Goal: Information Seeking & Learning: Compare options

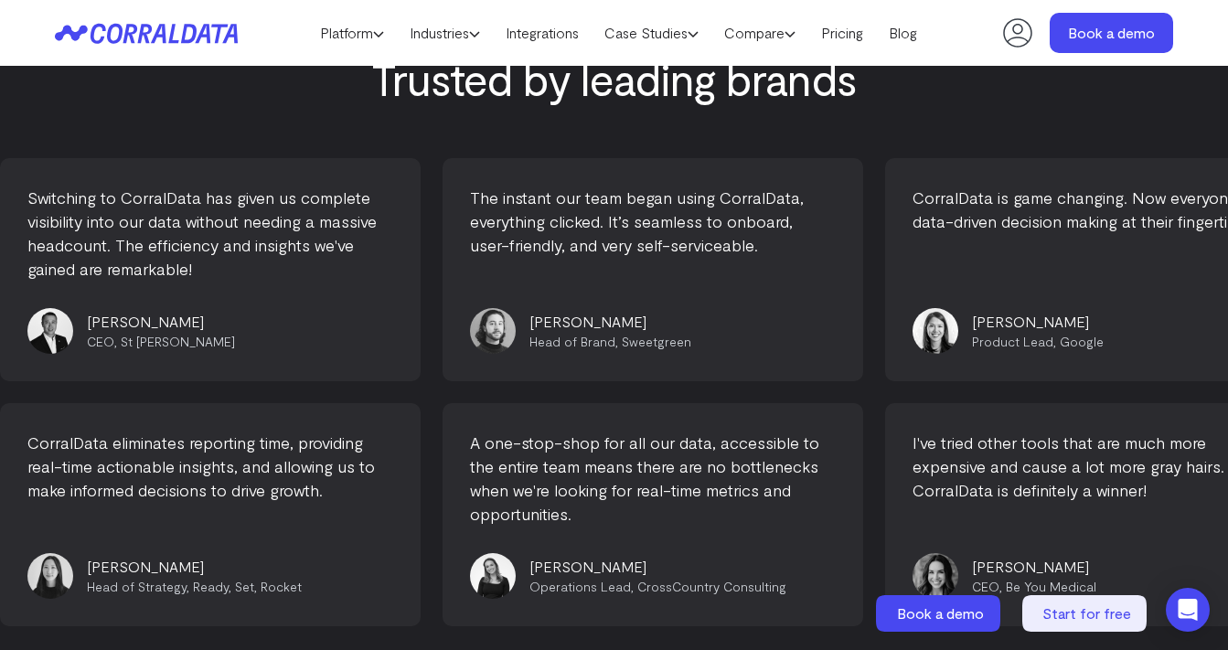
scroll to position [6457, 0]
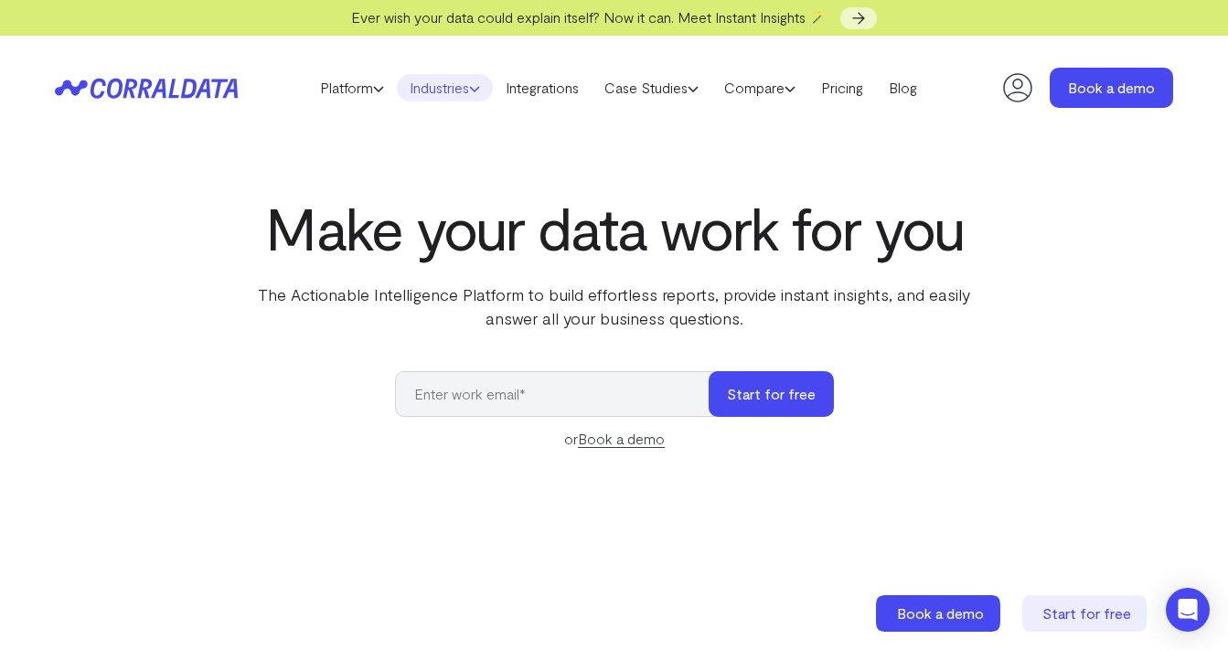
click at [475, 91] on use at bounding box center [474, 89] width 9 height 5
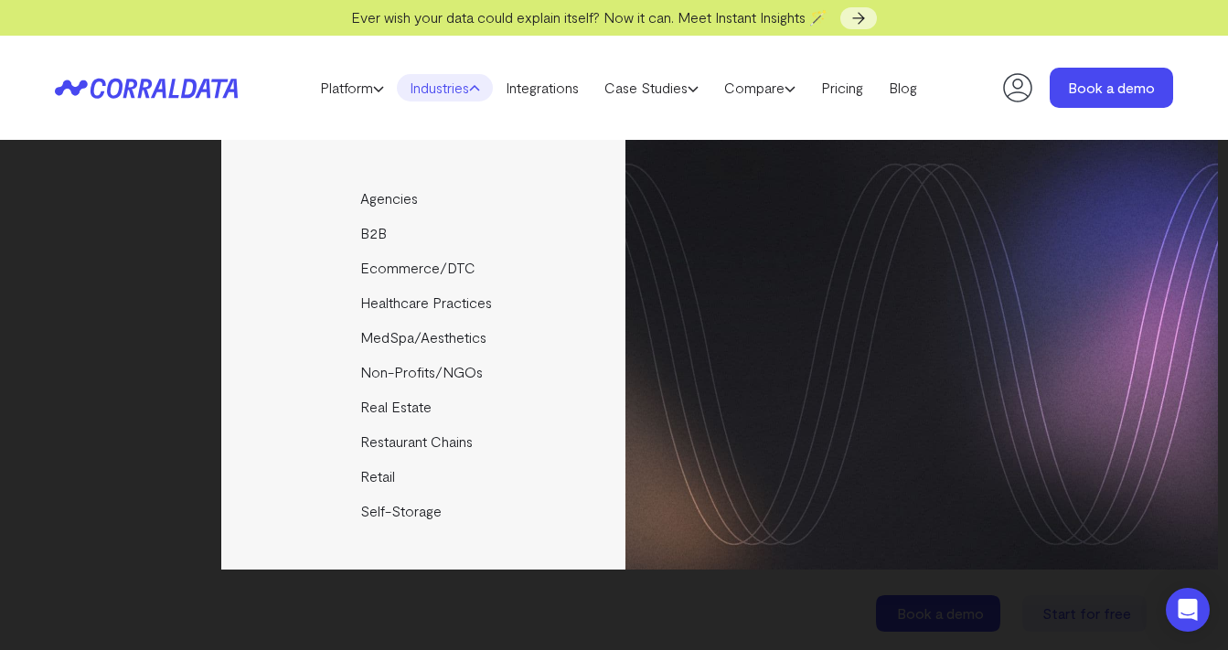
click at [665, 125] on header "Platform AI Reporting Use AI to effortlessly answer any business questions from…" at bounding box center [614, 88] width 1118 height 104
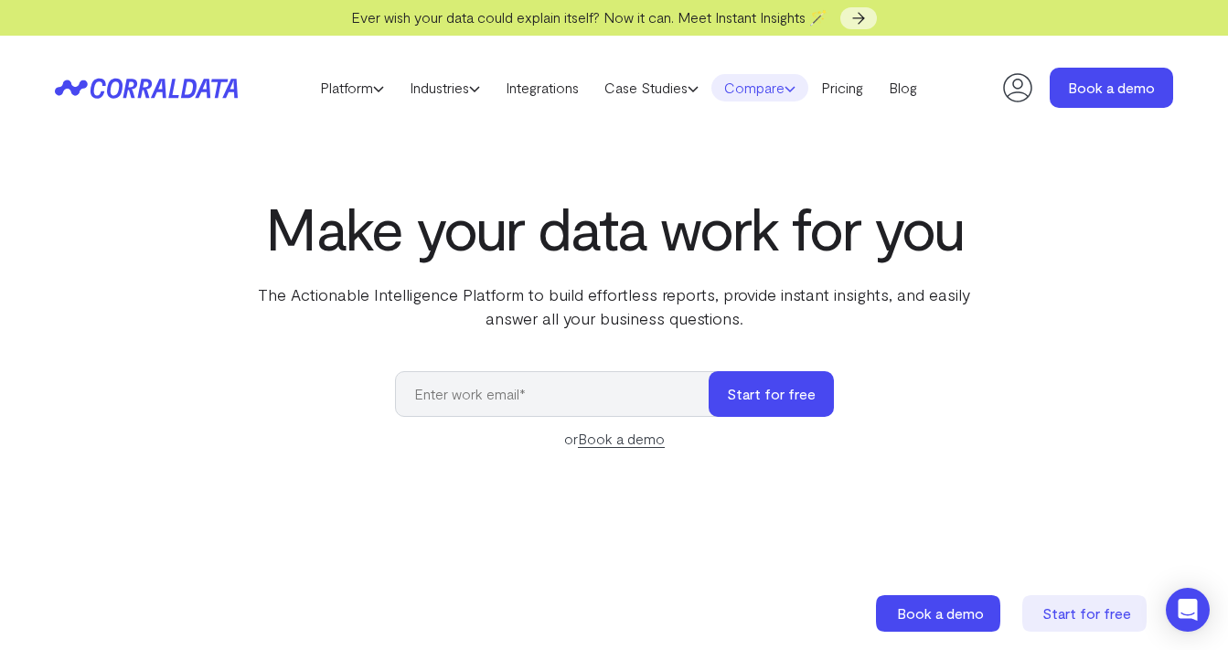
click at [795, 91] on use at bounding box center [790, 89] width 9 height 5
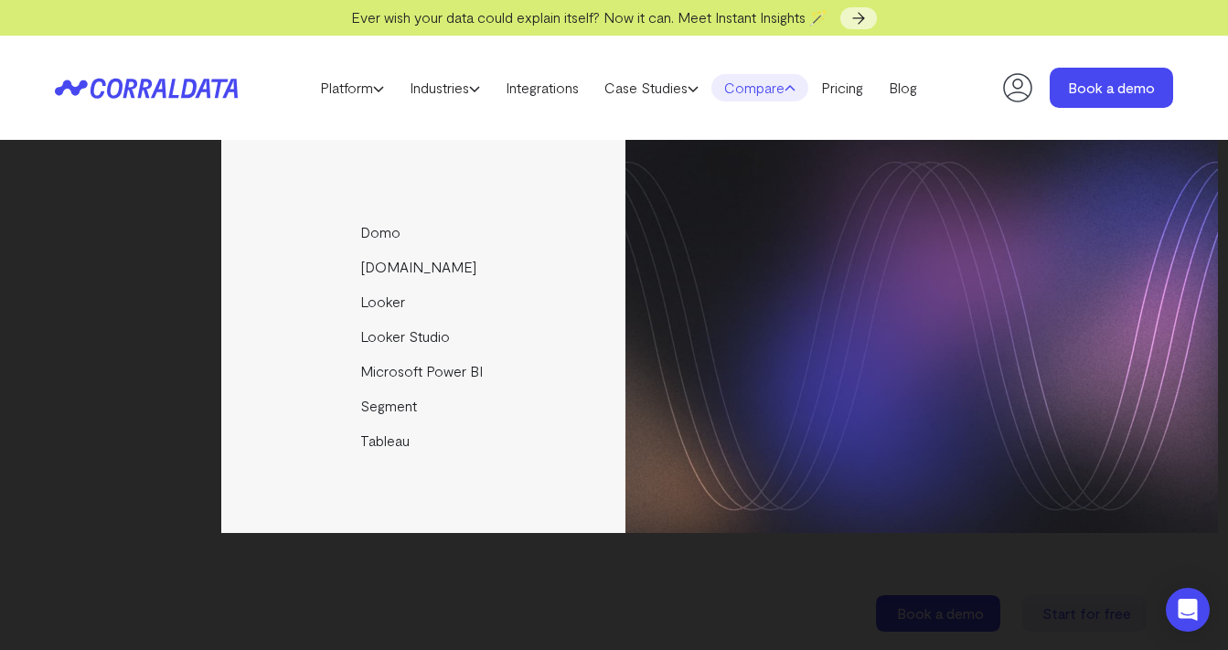
click at [685, 123] on header "Platform AI Reporting Use AI to effortlessly answer any business questions from…" at bounding box center [614, 88] width 1118 height 104
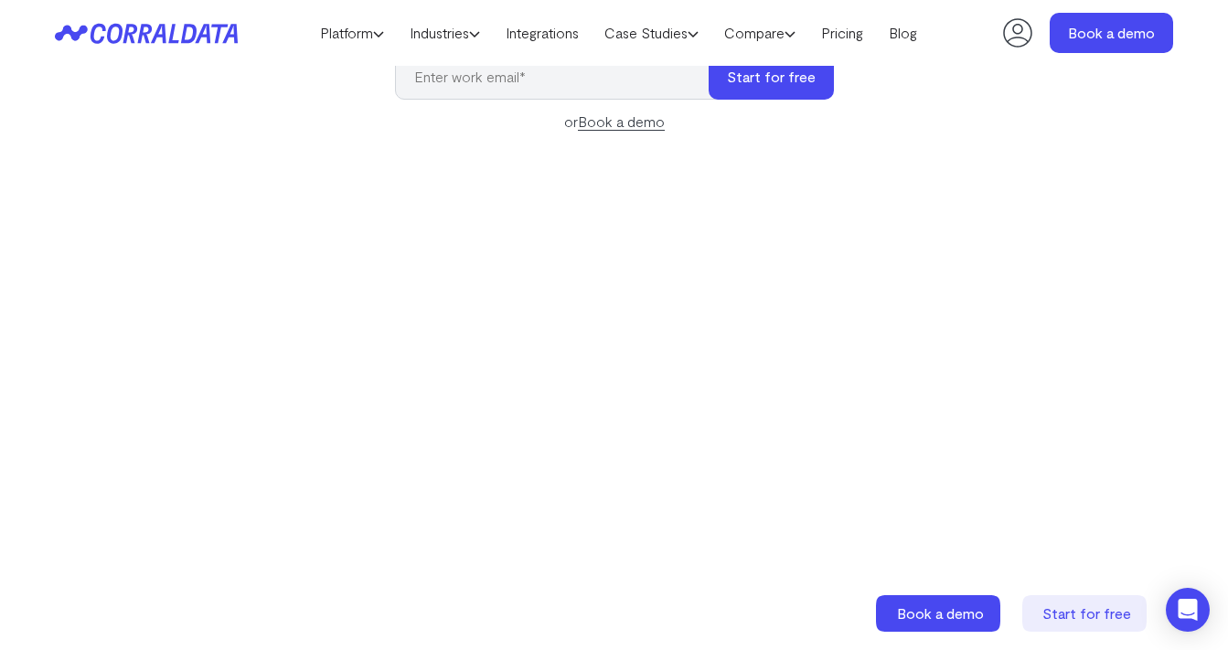
scroll to position [268, 0]
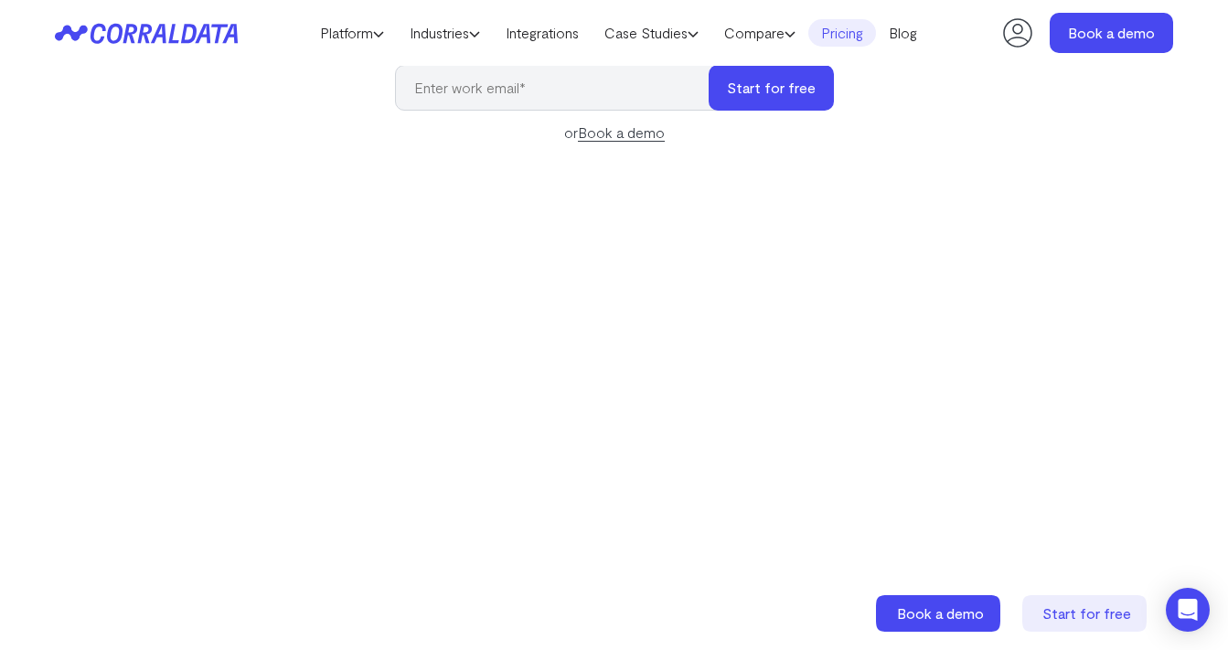
click at [855, 34] on link "Pricing" at bounding box center [842, 32] width 68 height 27
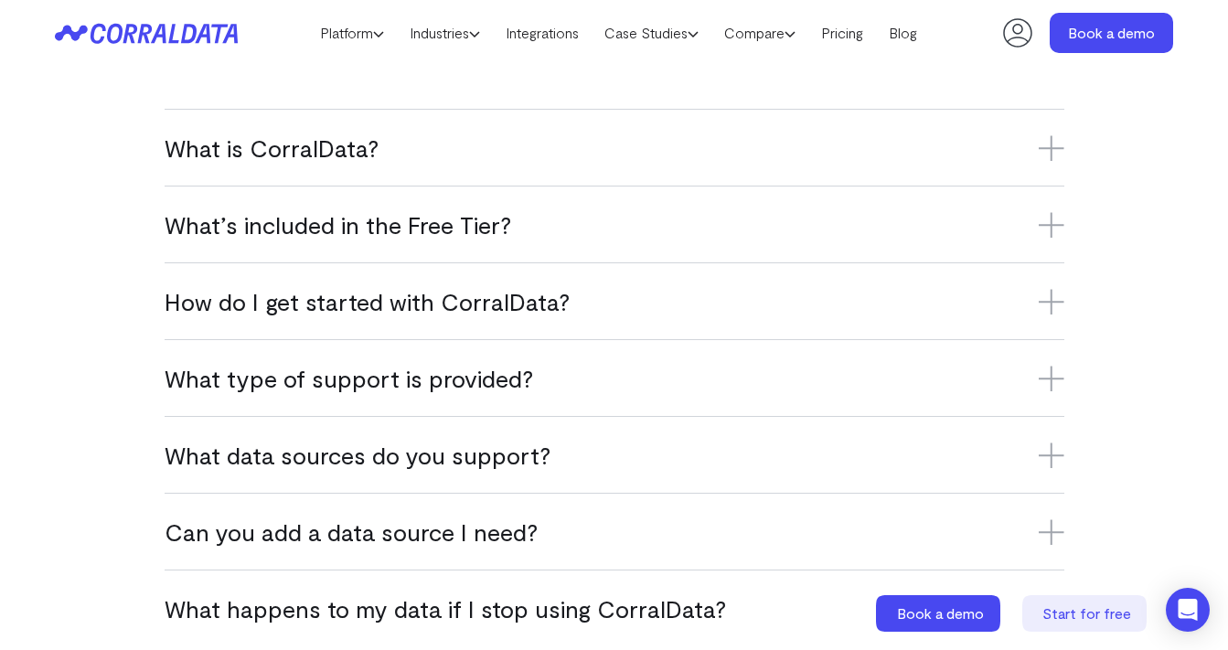
scroll to position [1213, 0]
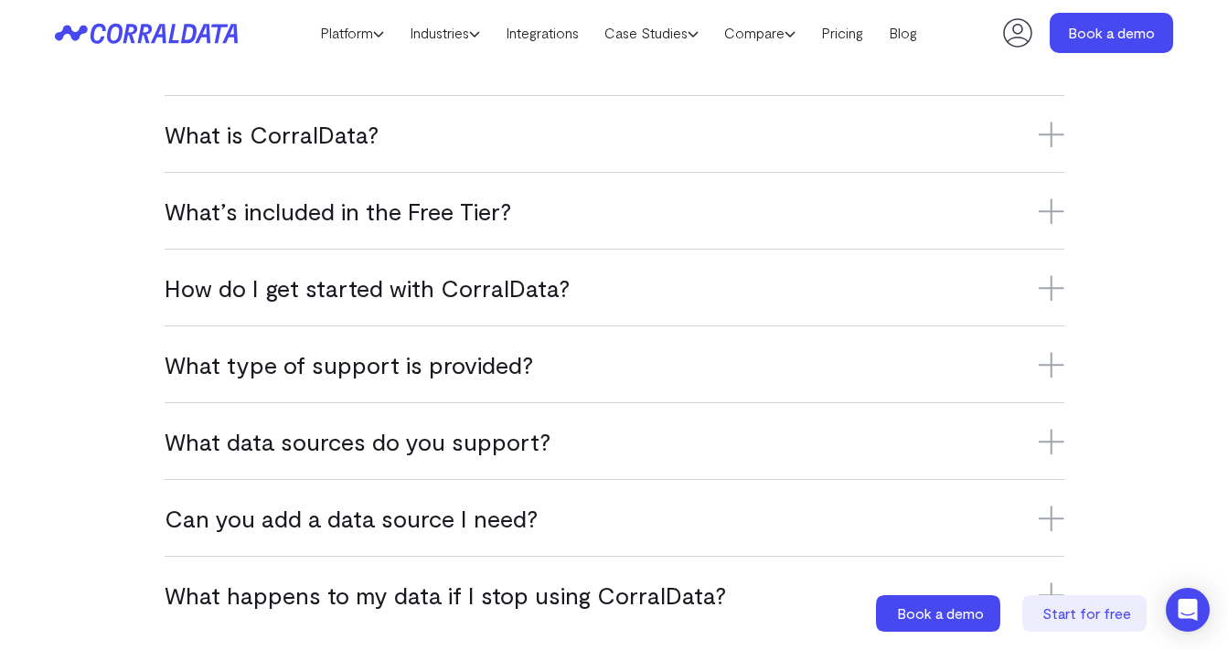
click at [1045, 294] on icon at bounding box center [1052, 288] width 26 height 26
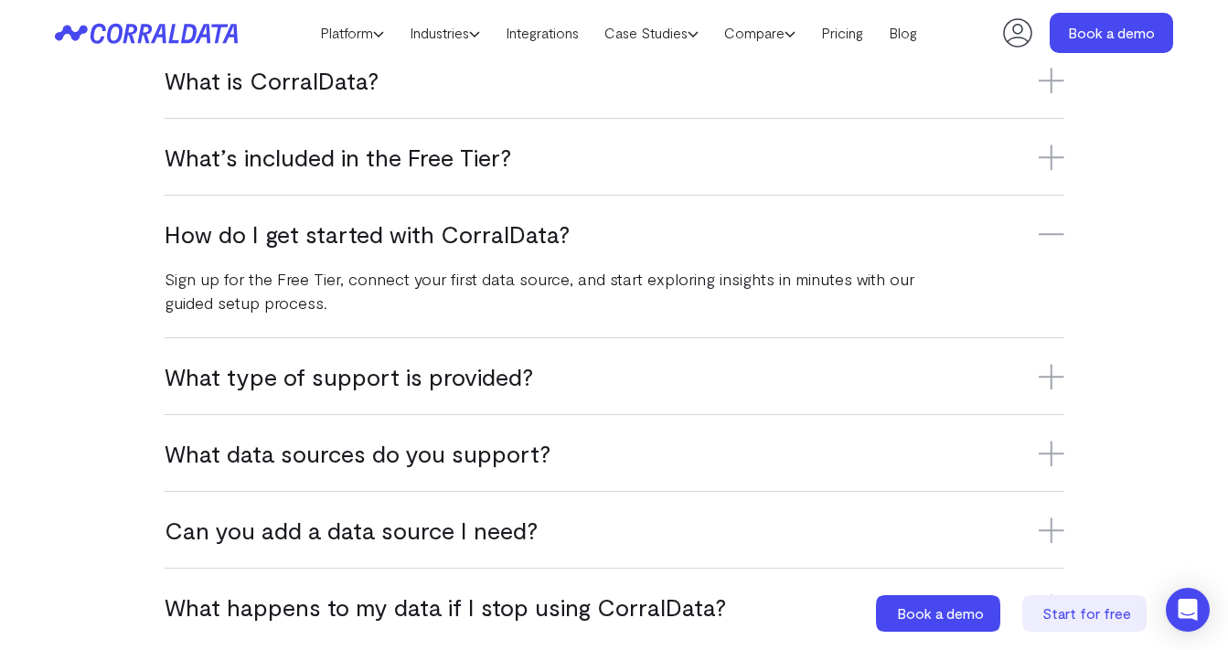
scroll to position [1267, 0]
click at [1051, 376] on icon at bounding box center [1051, 378] width 0 height 26
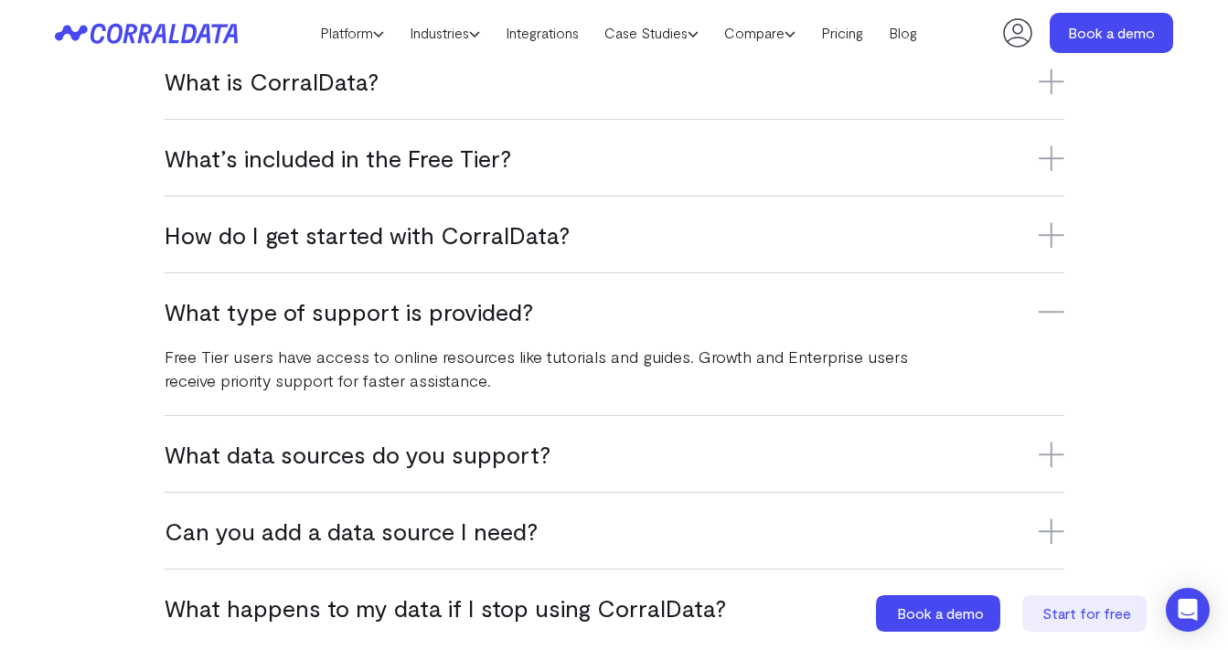
scroll to position [1343, 0]
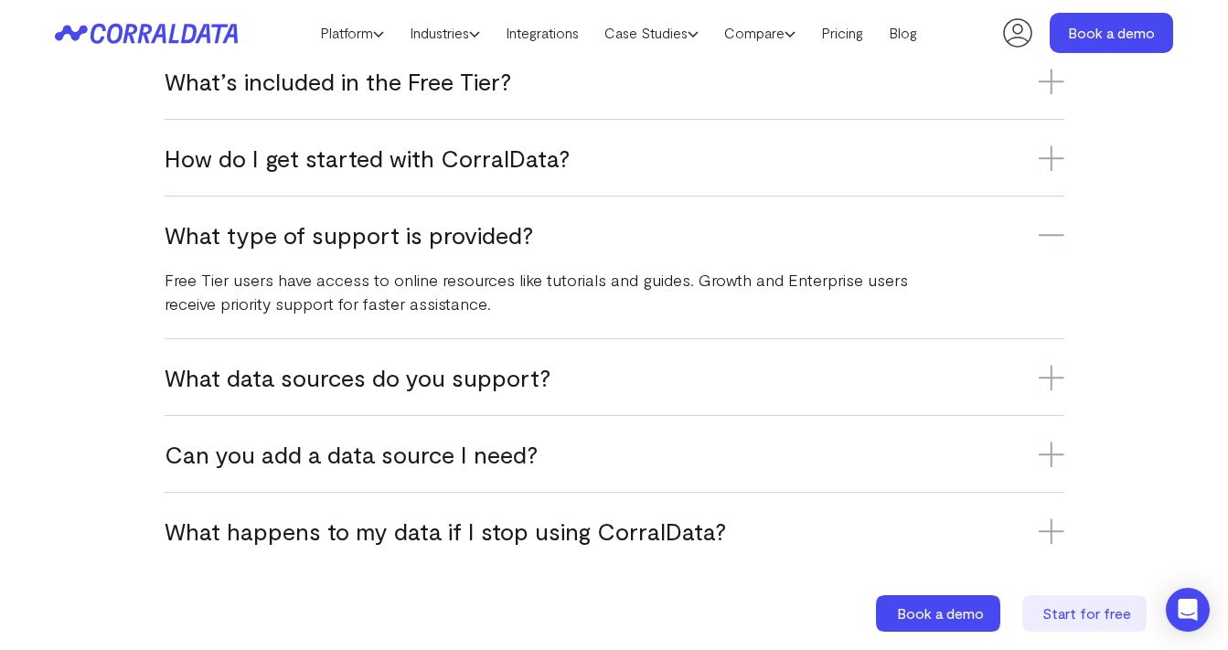
click at [1049, 381] on icon at bounding box center [1052, 378] width 26 height 26
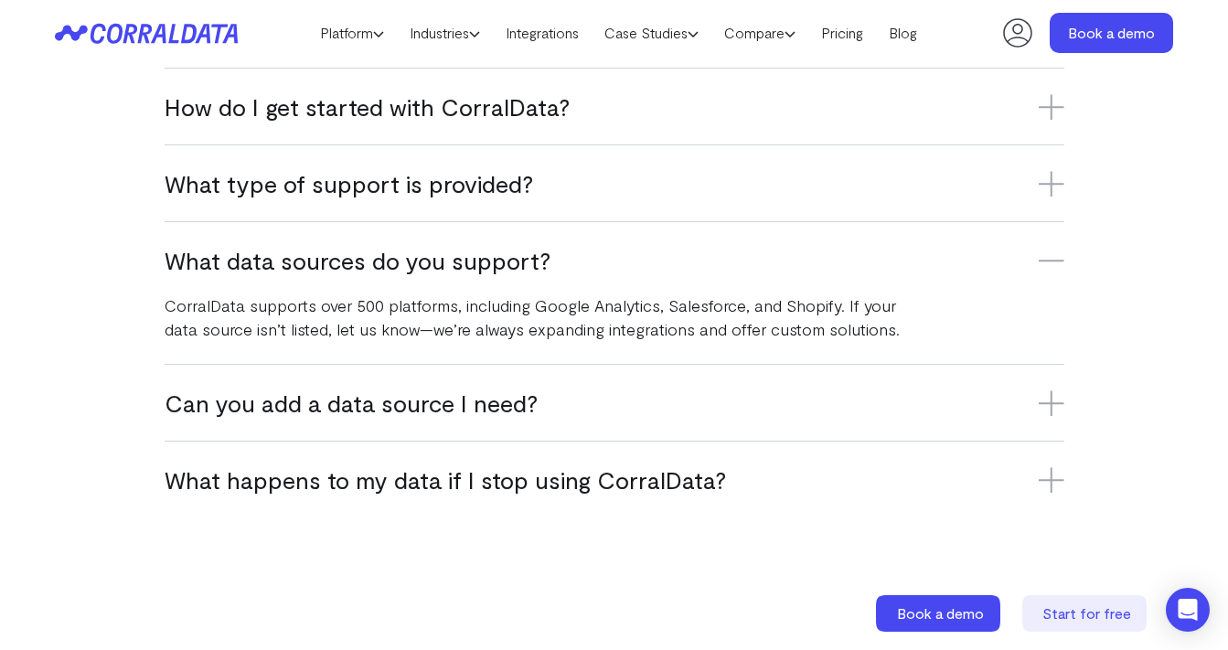
scroll to position [1450, 0]
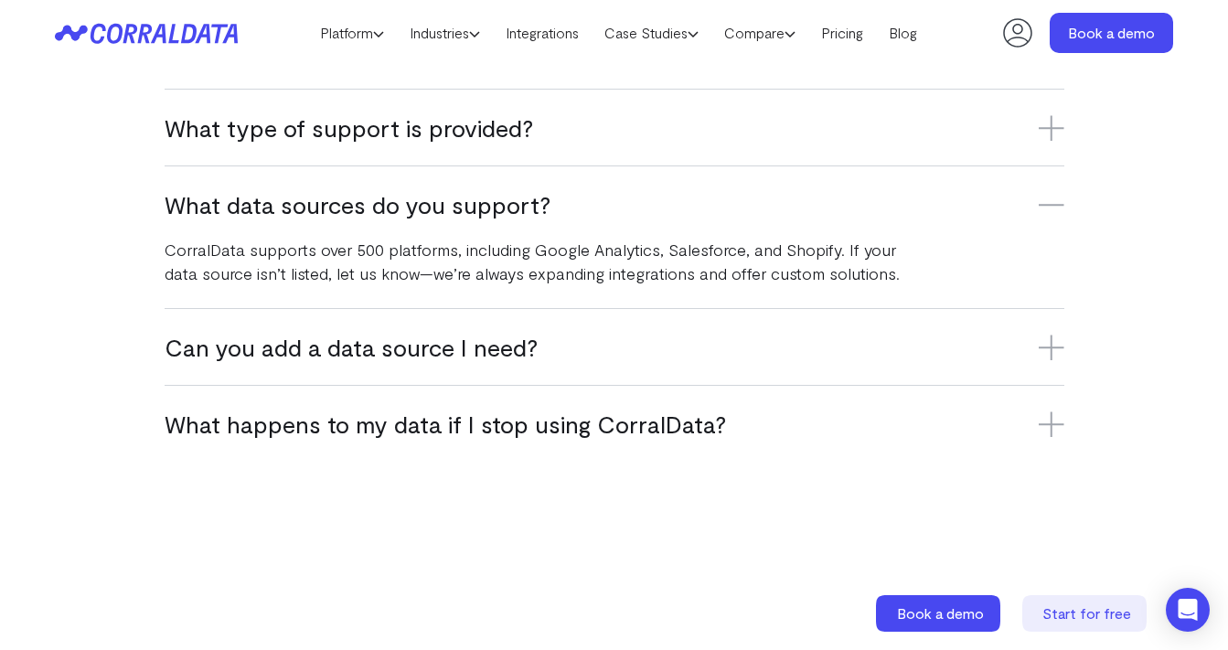
click at [1051, 352] on icon at bounding box center [1051, 348] width 0 height 26
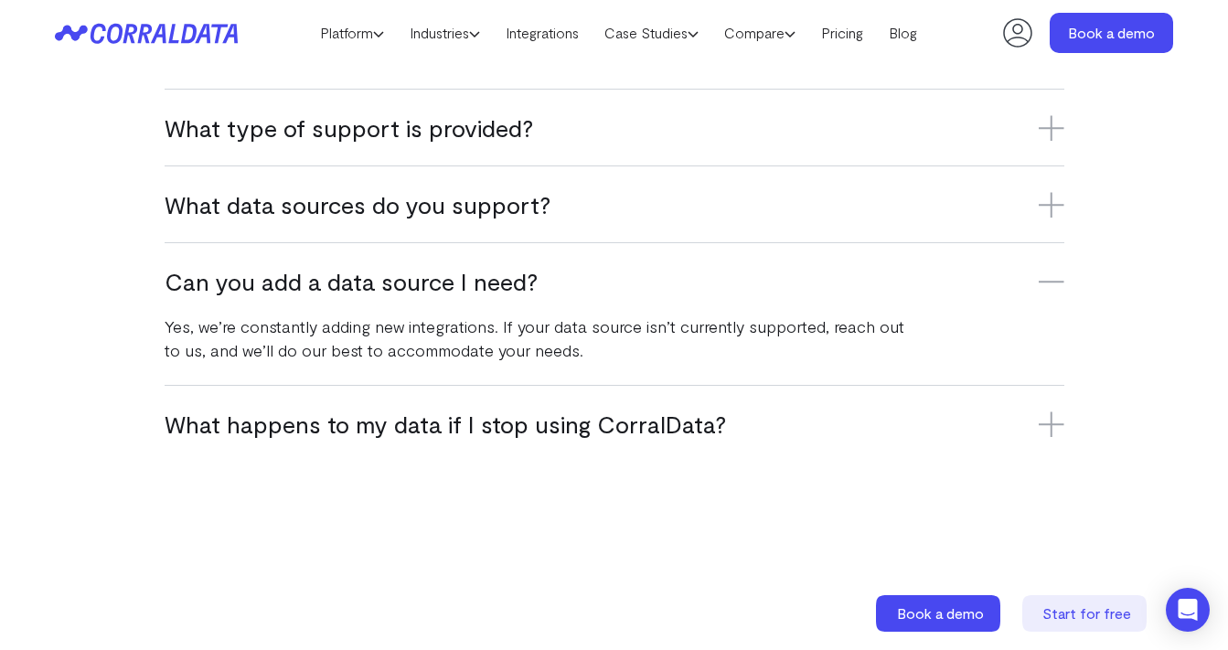
click at [1046, 415] on icon at bounding box center [1052, 425] width 26 height 26
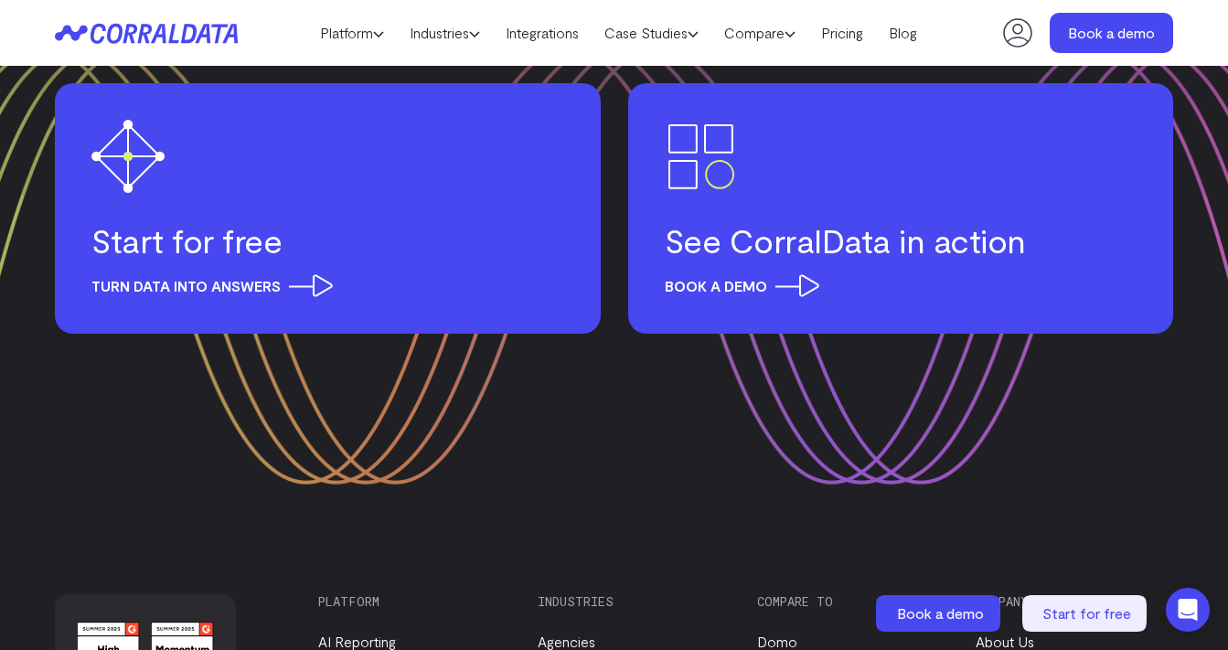
scroll to position [3047, 0]
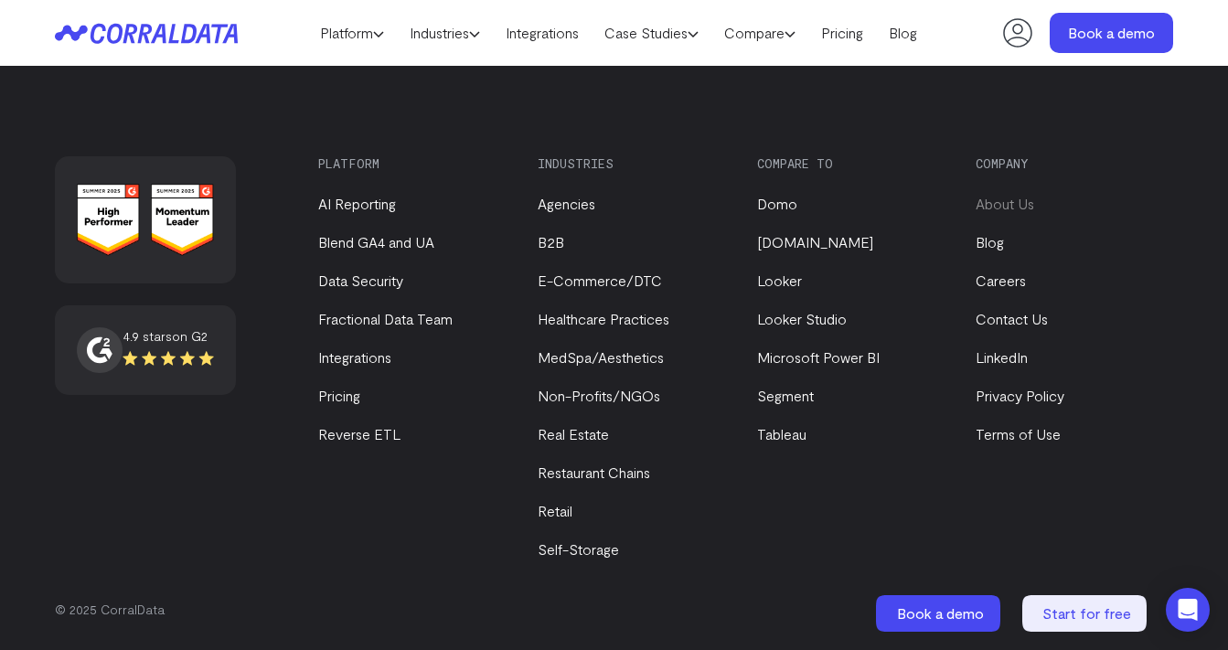
click at [999, 205] on link "About Us" at bounding box center [1005, 203] width 59 height 17
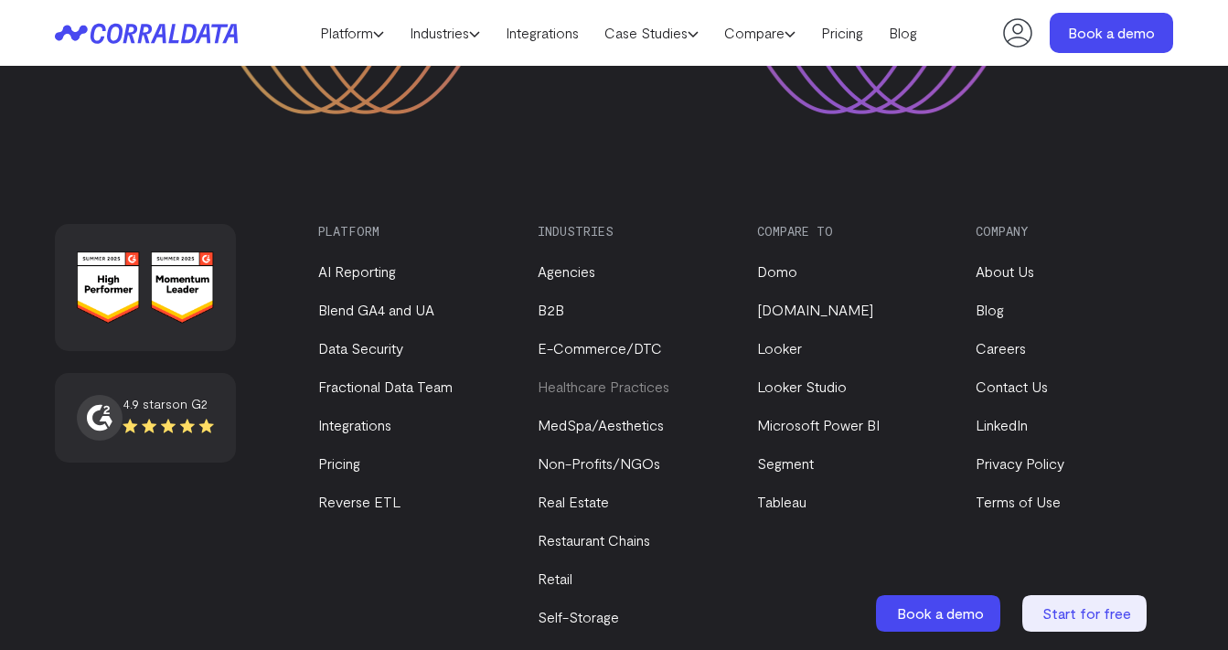
scroll to position [2627, 0]
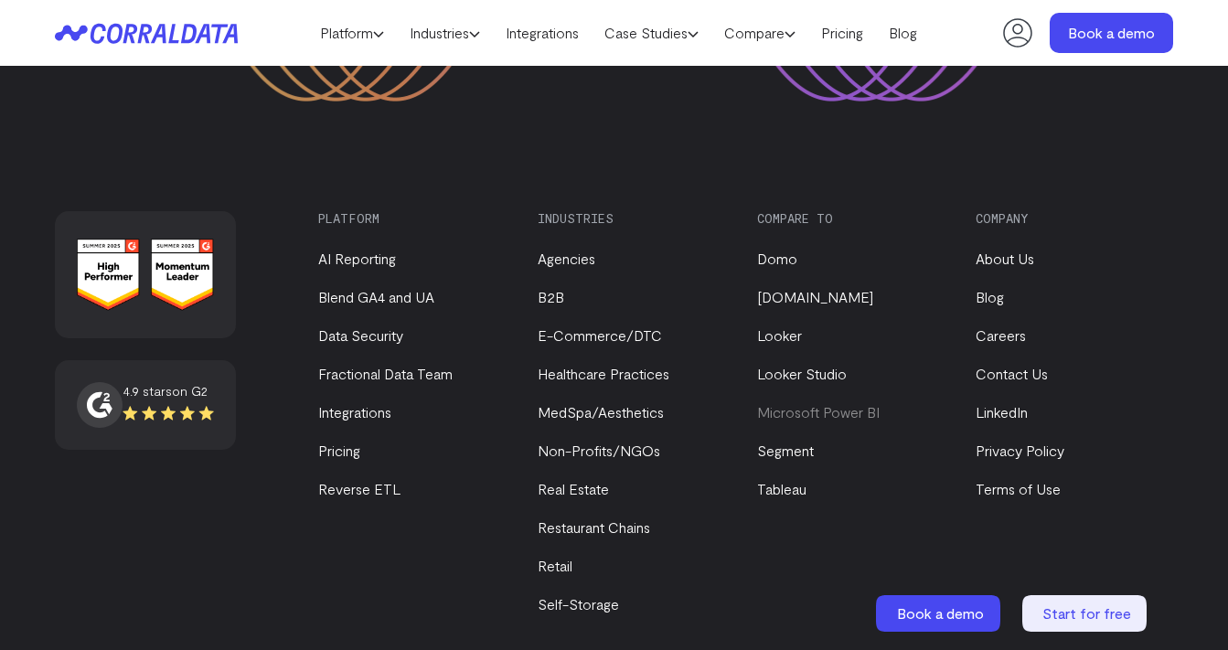
click at [809, 403] on link "Microsoft Power BI" at bounding box center [818, 411] width 123 height 17
click at [1010, 250] on link "About Us" at bounding box center [1005, 258] width 59 height 17
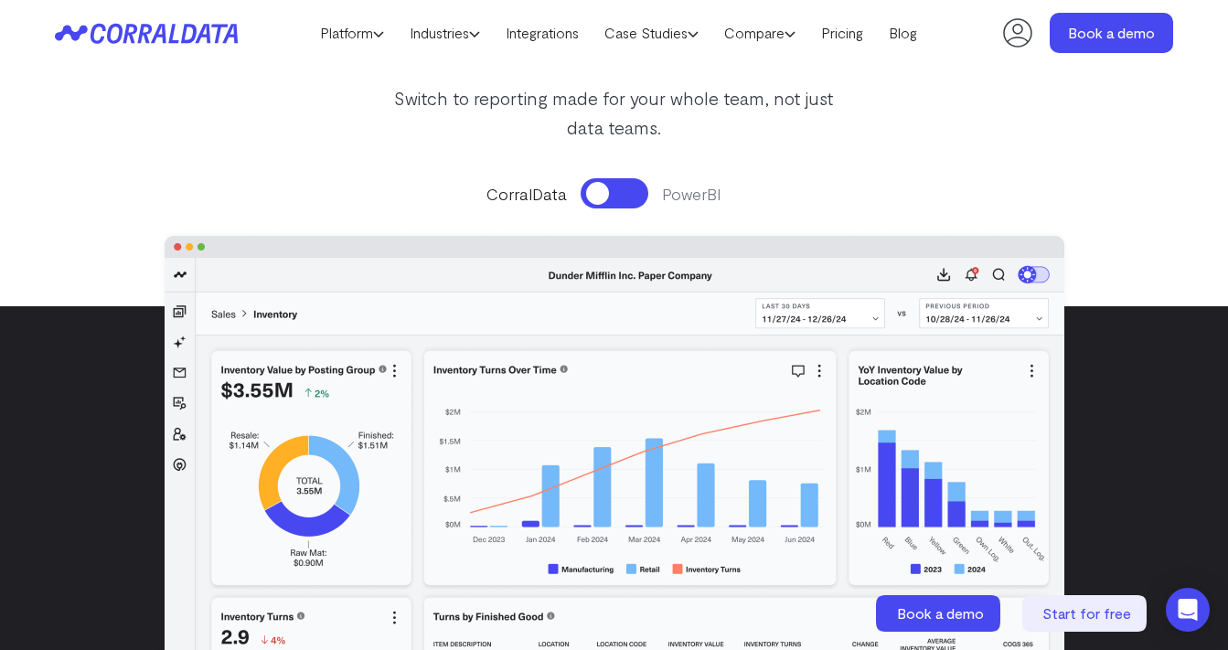
scroll to position [249, 0]
click at [644, 191] on button at bounding box center [615, 192] width 68 height 30
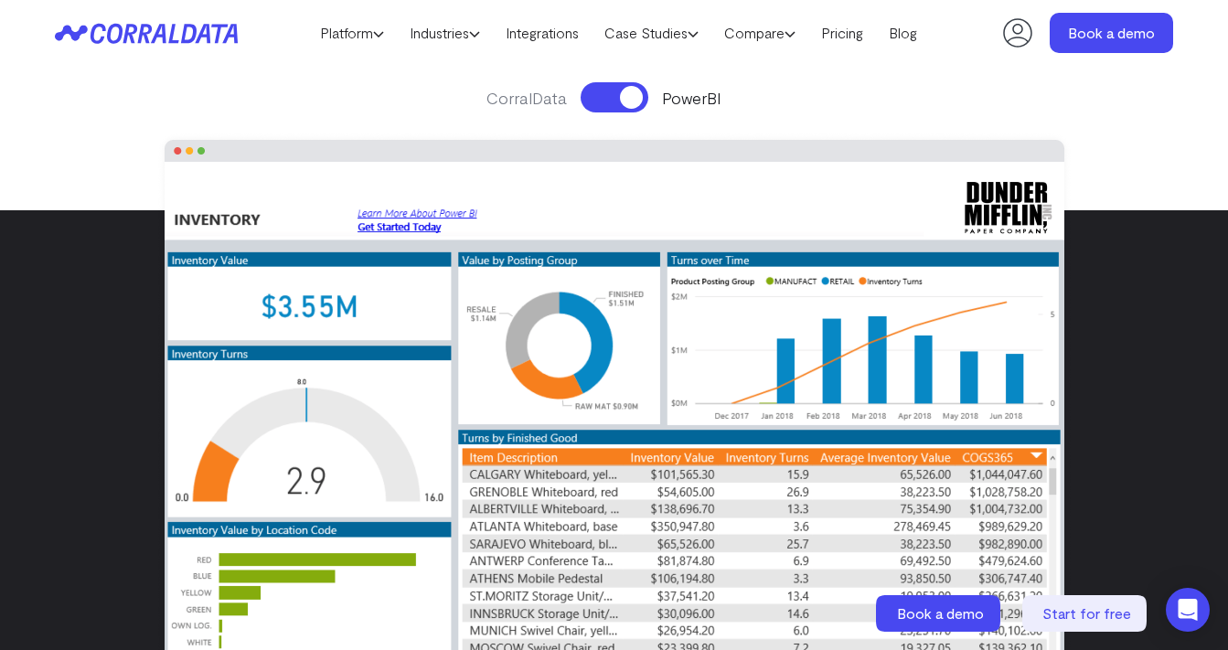
scroll to position [336, 0]
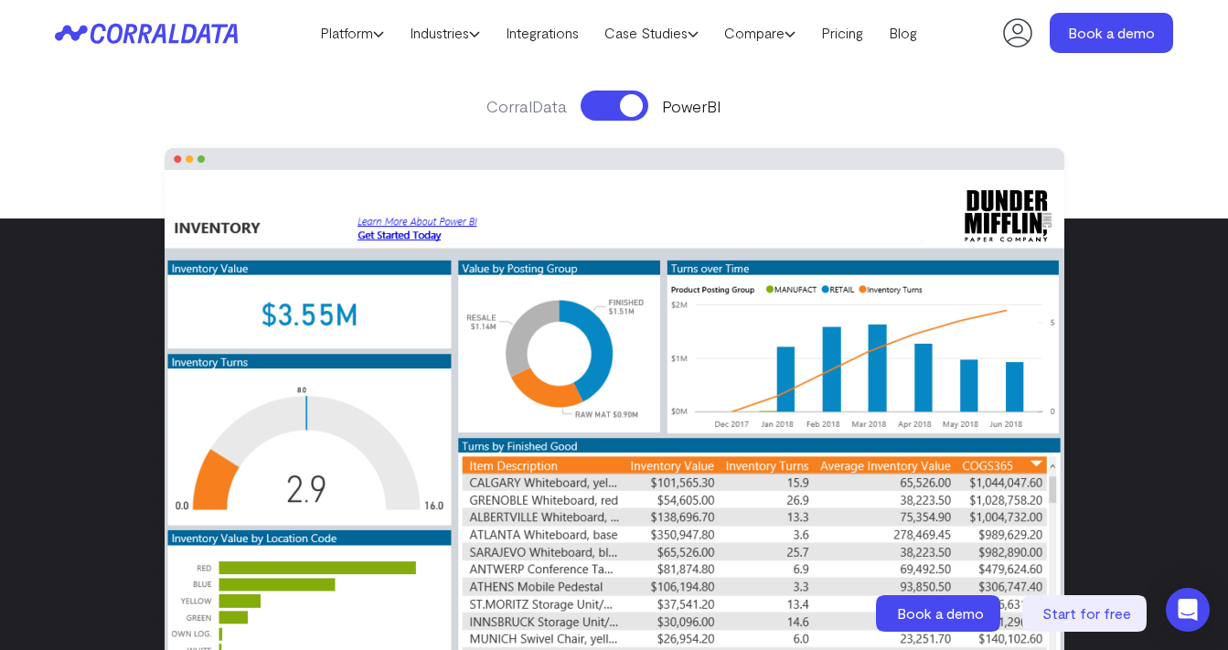
click at [590, 100] on button at bounding box center [615, 106] width 68 height 30
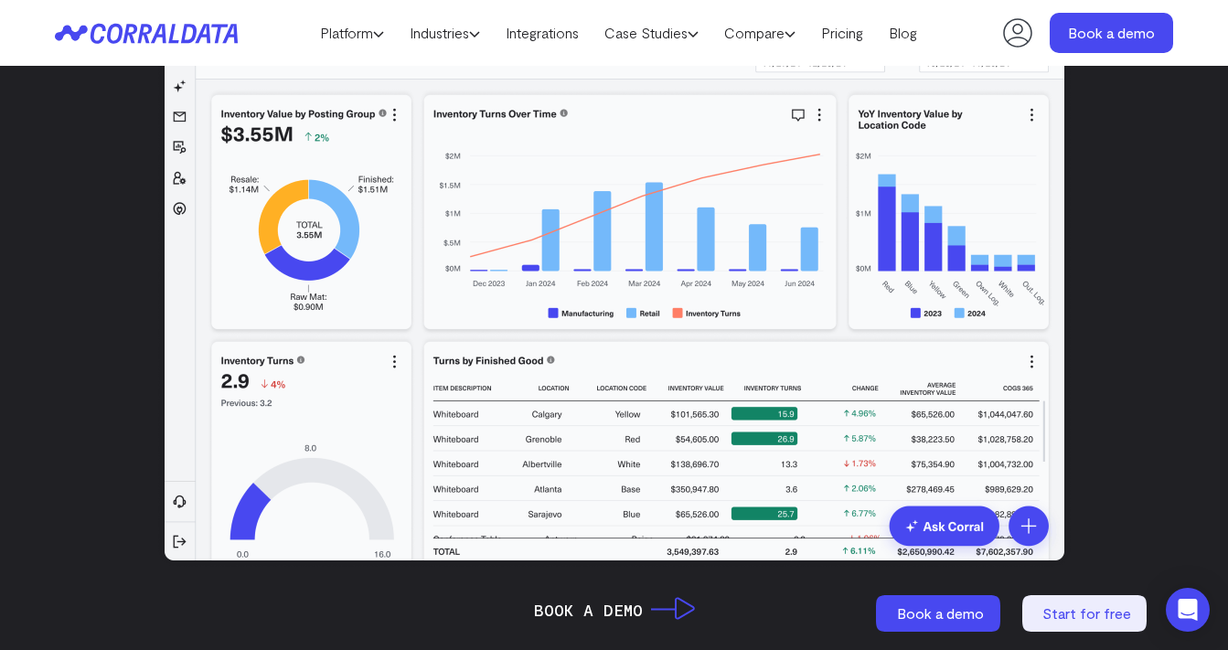
scroll to position [505, 0]
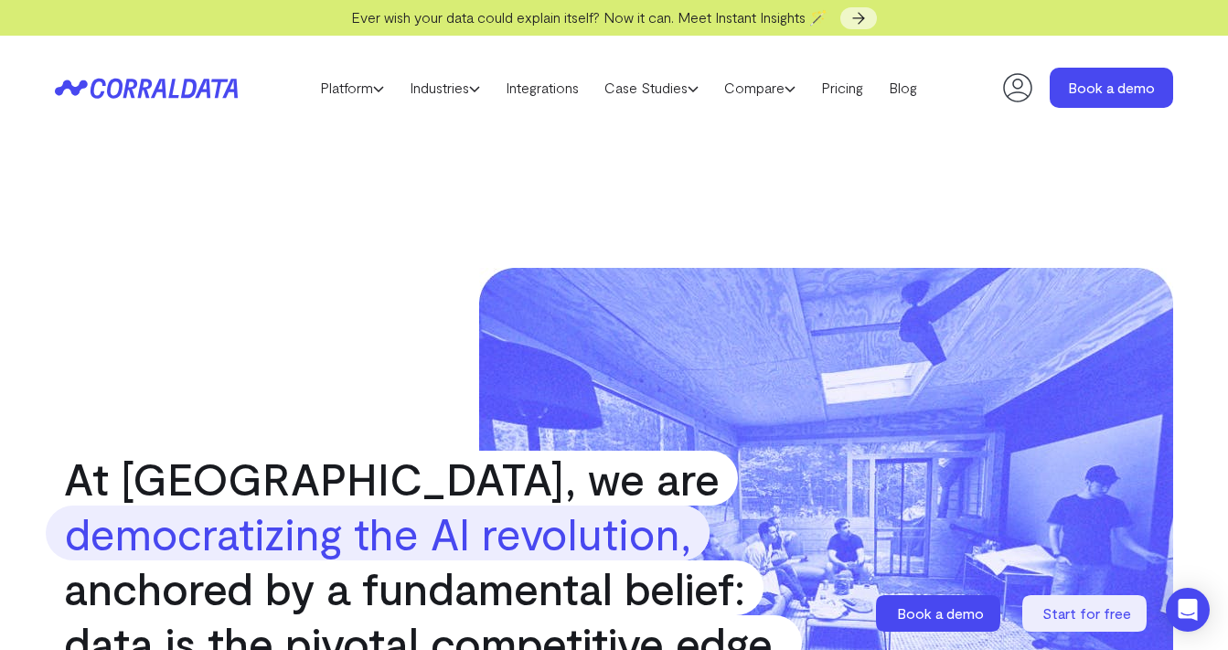
click at [185, 95] on icon at bounding box center [189, 88] width 16 height 19
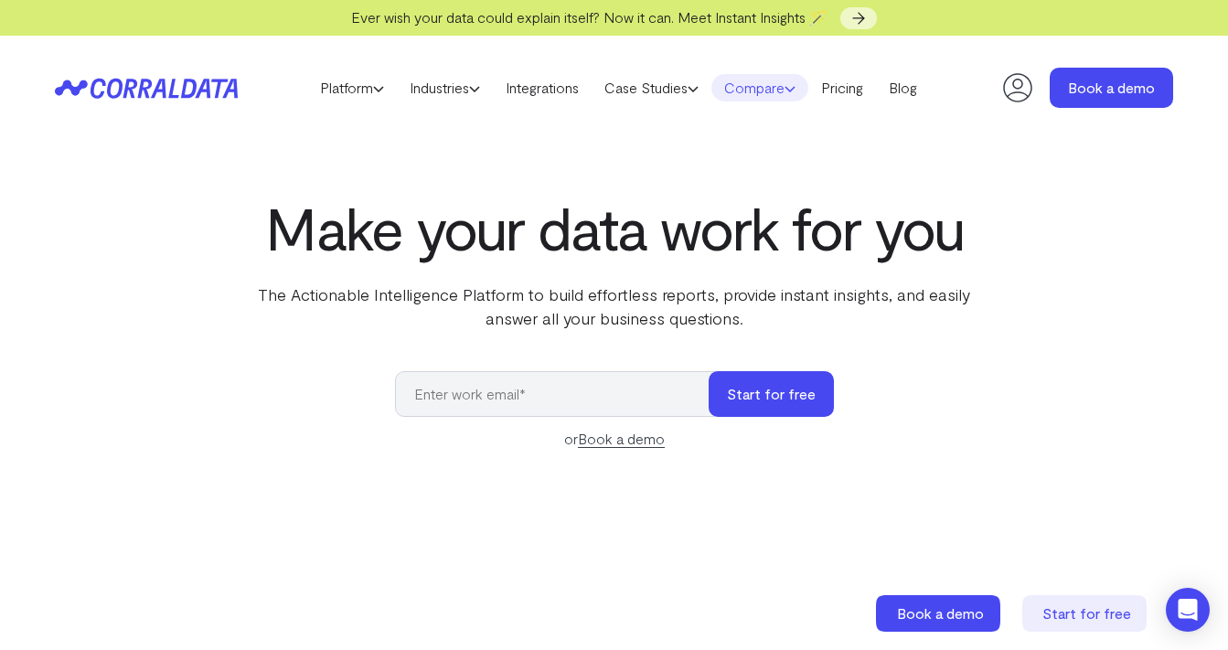
click at [804, 82] on link "Compare" at bounding box center [759, 87] width 97 height 27
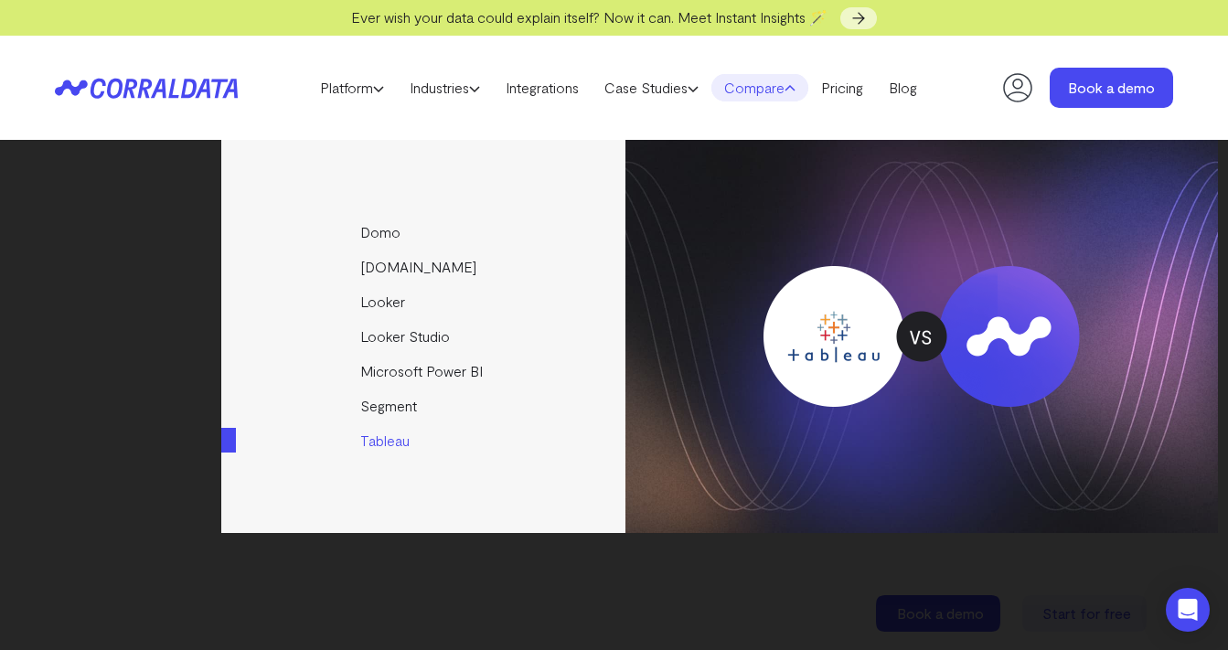
click at [371, 437] on link "Tableau" at bounding box center [424, 440] width 407 height 35
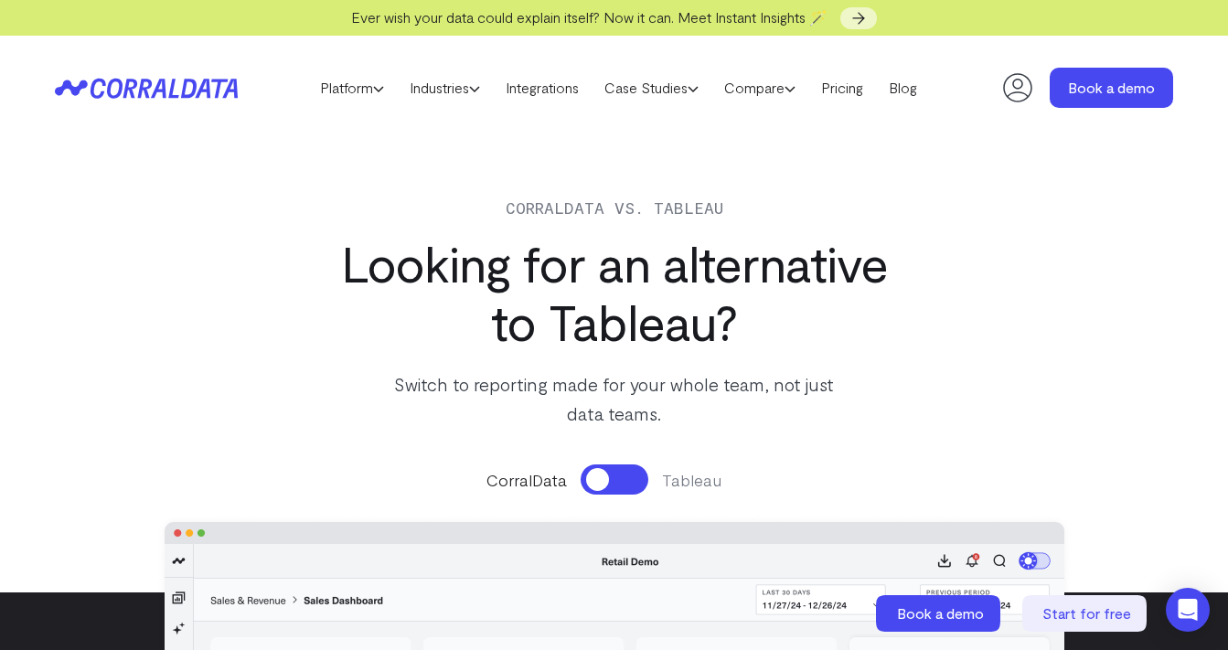
click at [647, 485] on button at bounding box center [615, 480] width 68 height 30
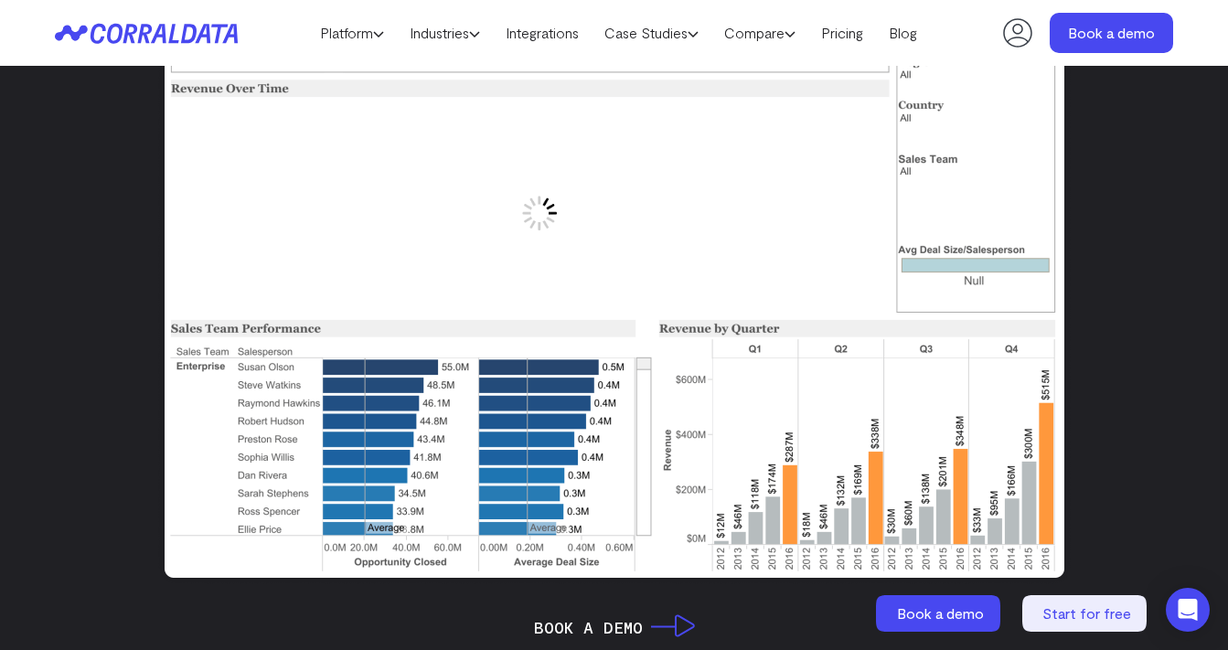
scroll to position [523, 0]
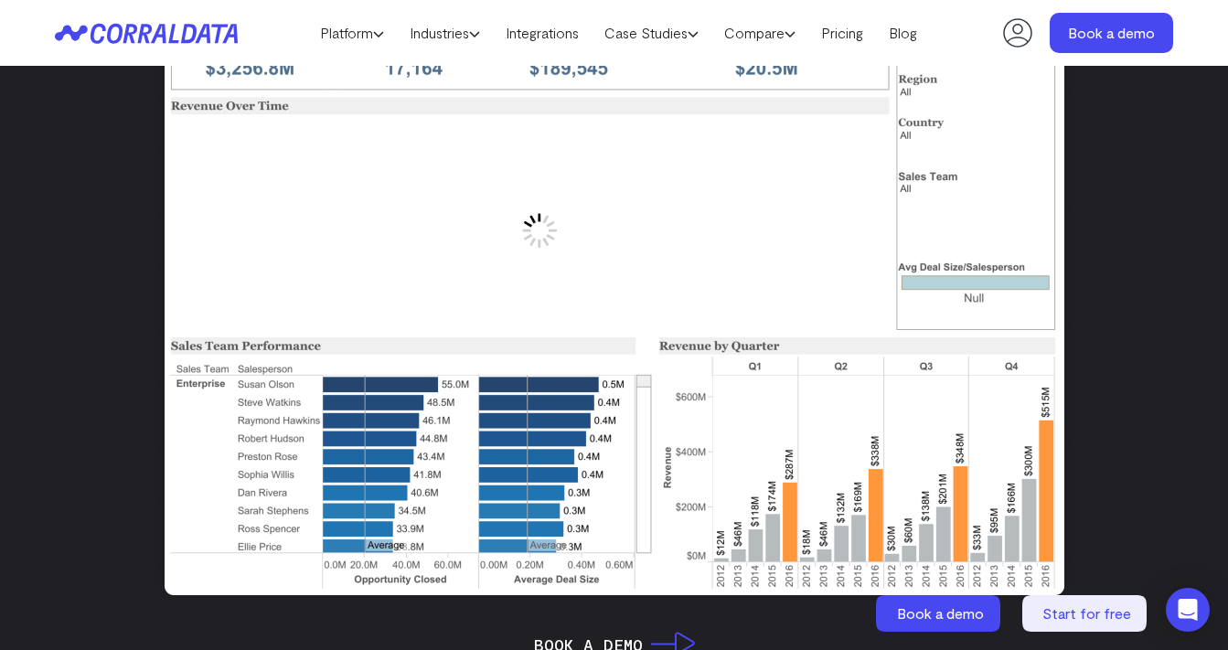
click at [545, 239] on img at bounding box center [539, 230] width 35 height 35
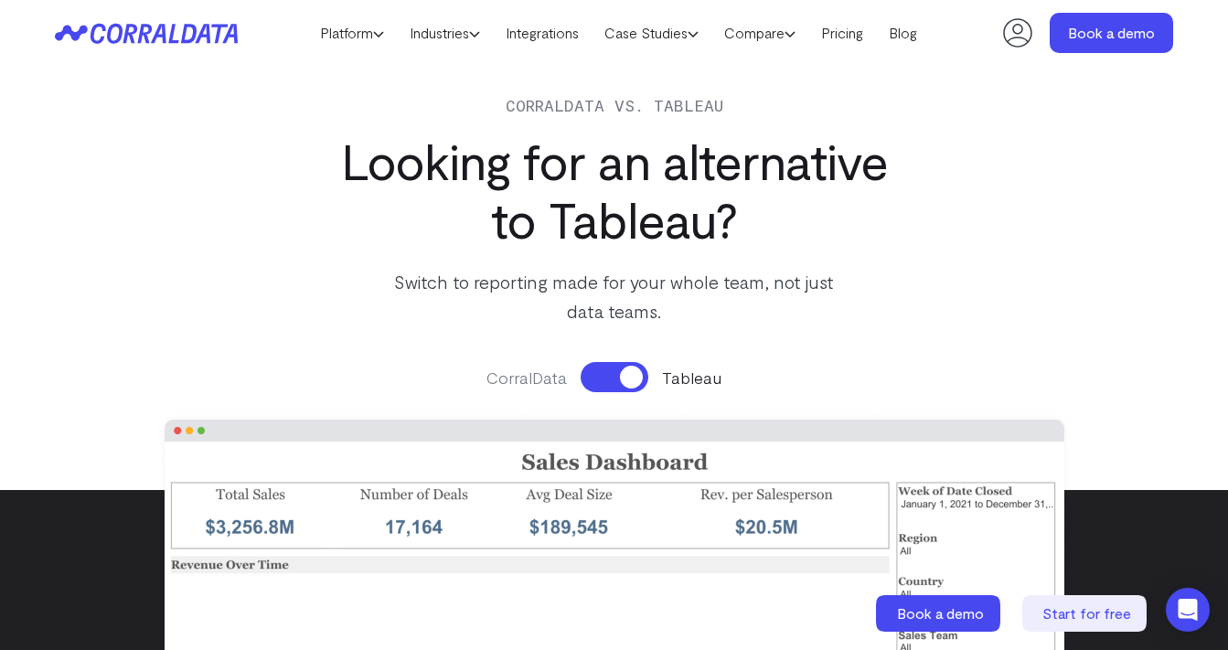
scroll to position [69, 0]
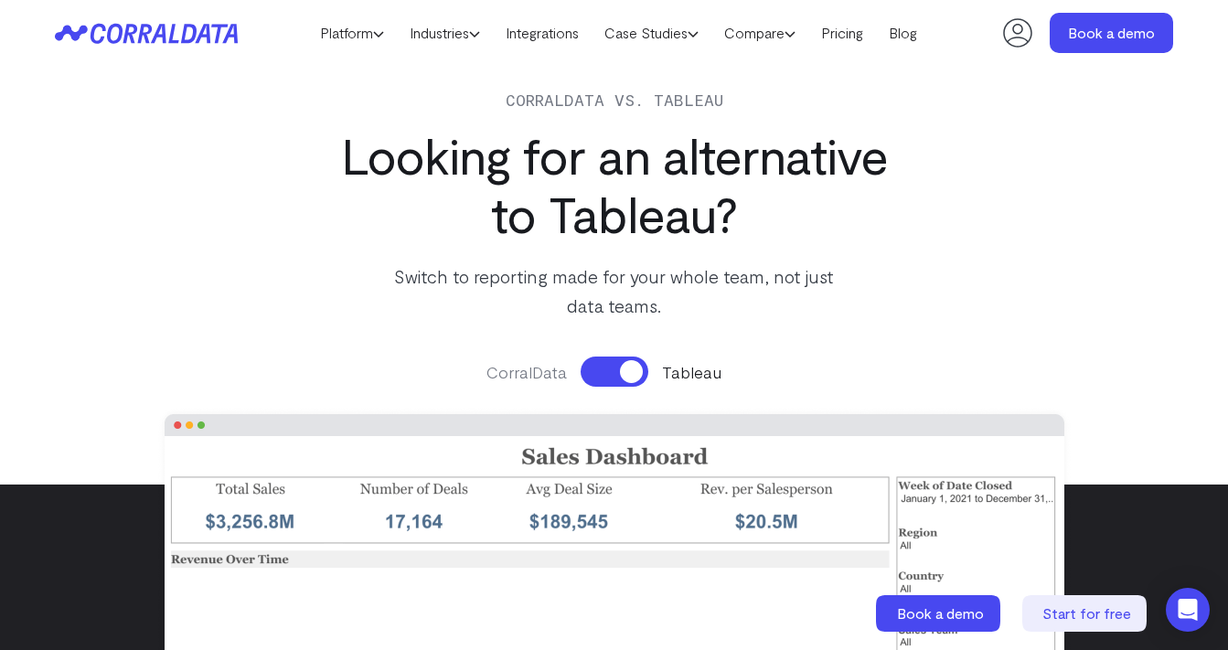
click at [594, 367] on button at bounding box center [615, 372] width 68 height 30
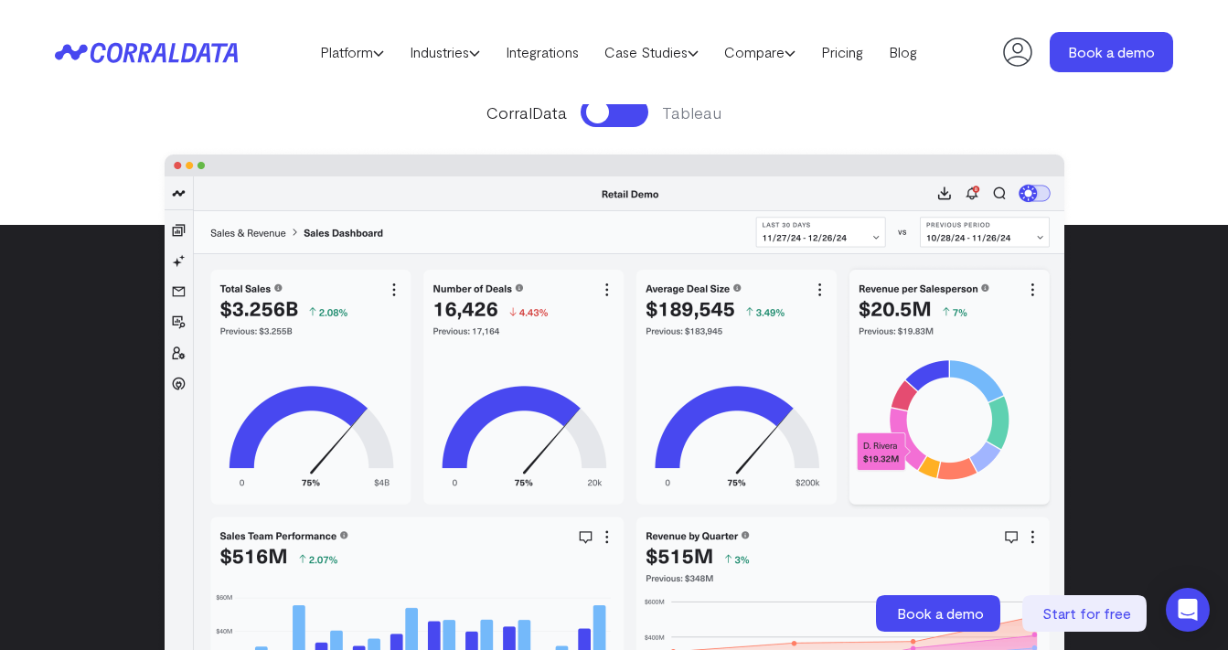
scroll to position [0, 0]
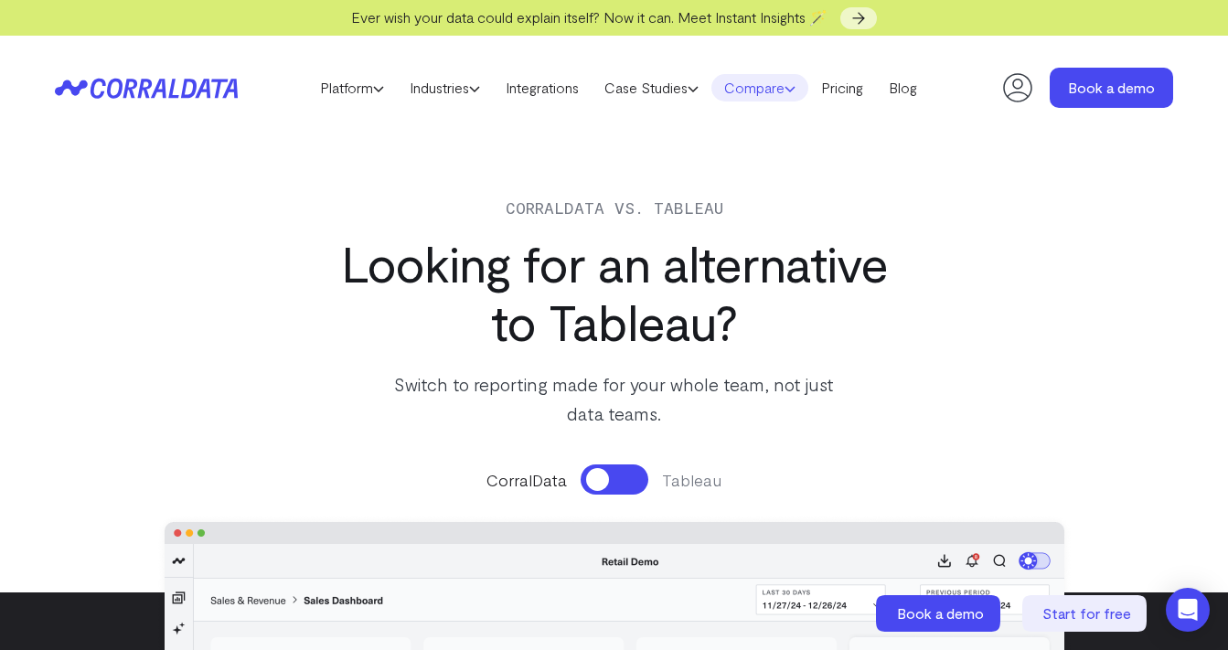
click at [781, 90] on link "Compare" at bounding box center [759, 87] width 97 height 27
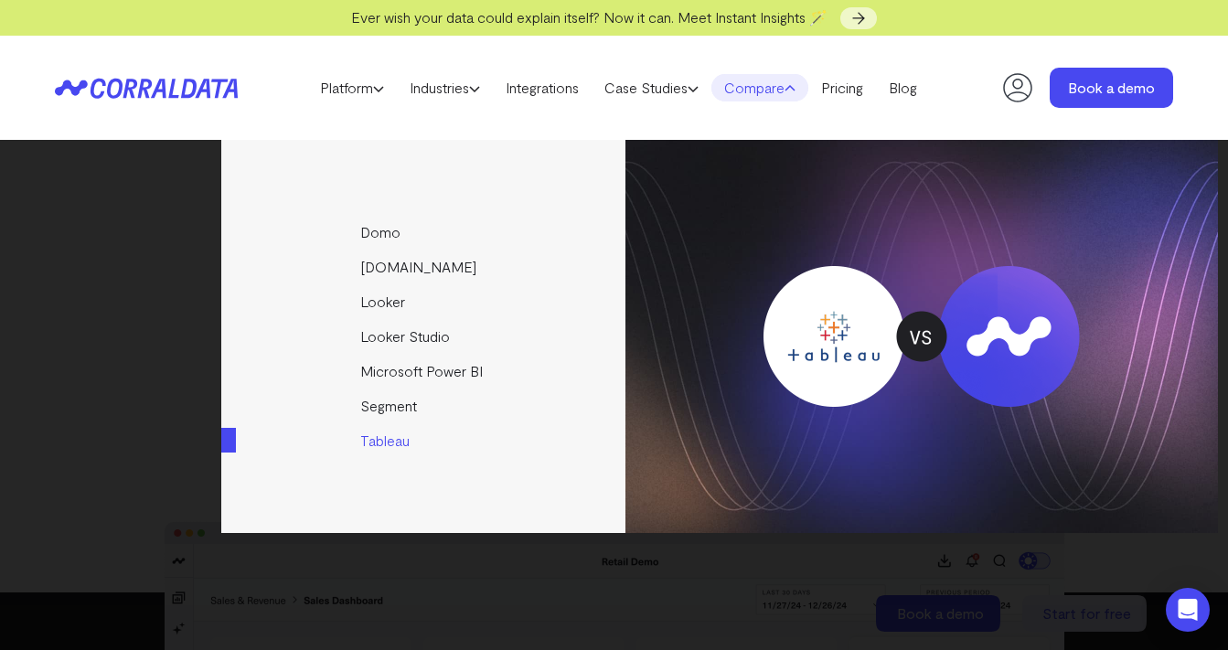
click at [388, 438] on link "Tableau" at bounding box center [424, 440] width 407 height 35
